Goal: Transaction & Acquisition: Purchase product/service

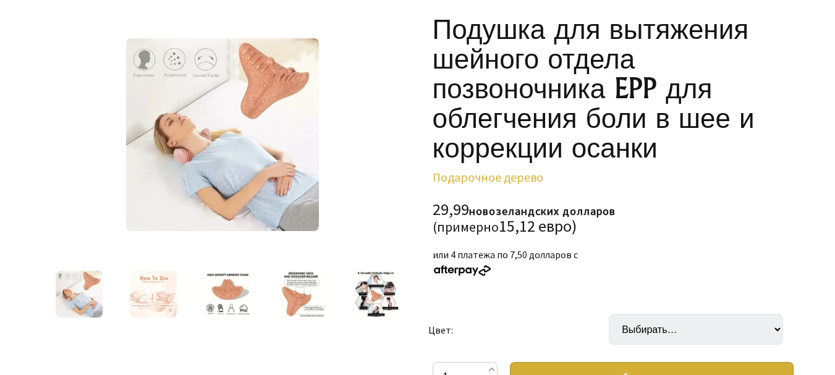
scroll to position [202, 0]
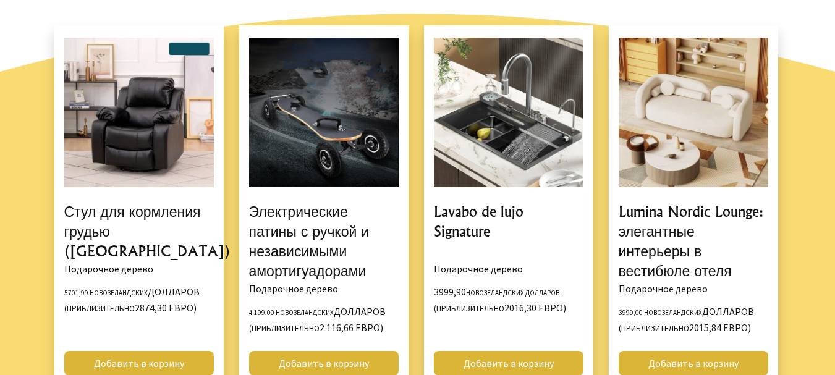
scroll to position [551, 0]
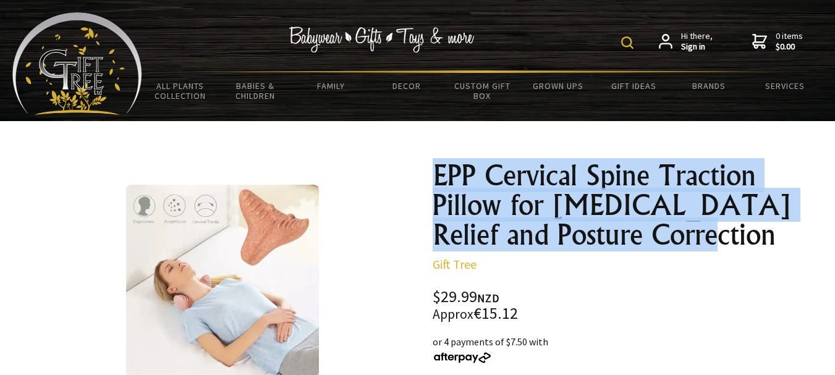
drag, startPoint x: 663, startPoint y: 243, endPoint x: 429, endPoint y: 185, distance: 240.6
copy h1 "EPP Cervical Spine Traction Pillow for [MEDICAL_DATA] Relief and Posture Correc…"
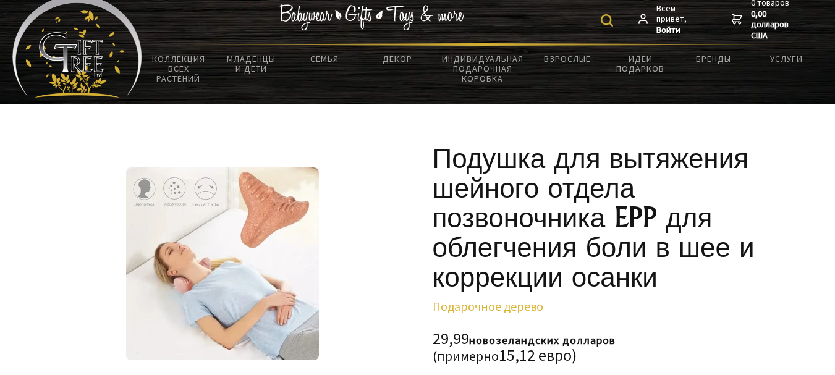
scroll to position [132, 0]
